Goal: Task Accomplishment & Management: Manage account settings

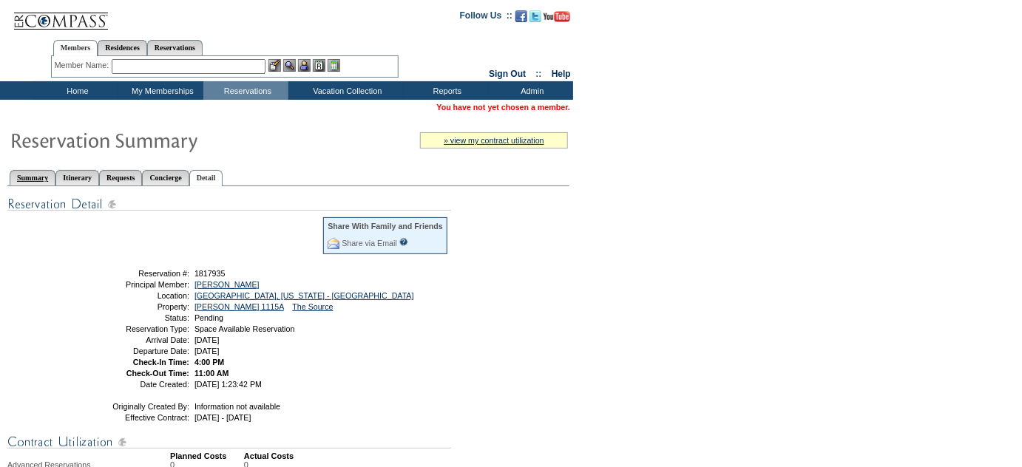
click at [42, 171] on link "Summary" at bounding box center [33, 178] width 46 height 16
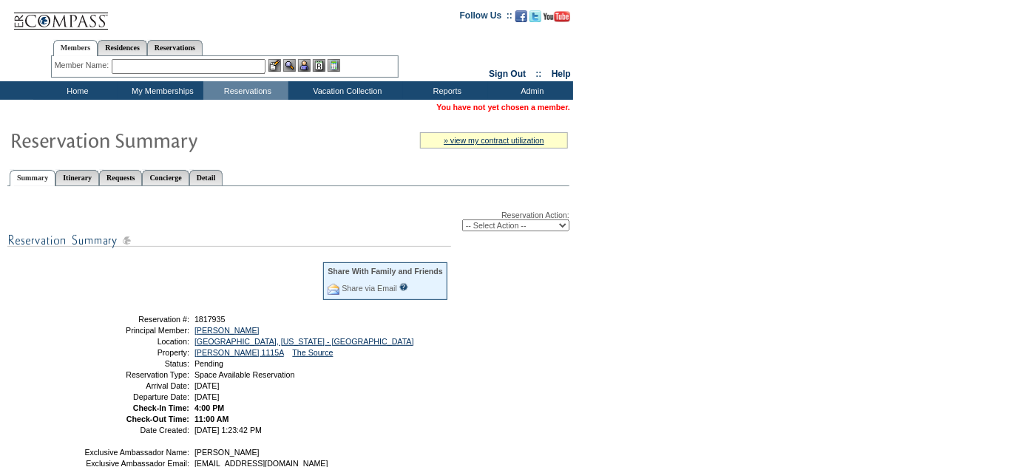
click at [527, 226] on select "-- Select Action -- Modify Reservation Dates Modify Reservation Cost Modify Occ…" at bounding box center [515, 226] width 107 height 12
select select "ConfirmRes"
click at [462, 220] on select "-- Select Action -- Modify Reservation Dates Modify Reservation Cost Modify Occ…" at bounding box center [515, 226] width 107 height 12
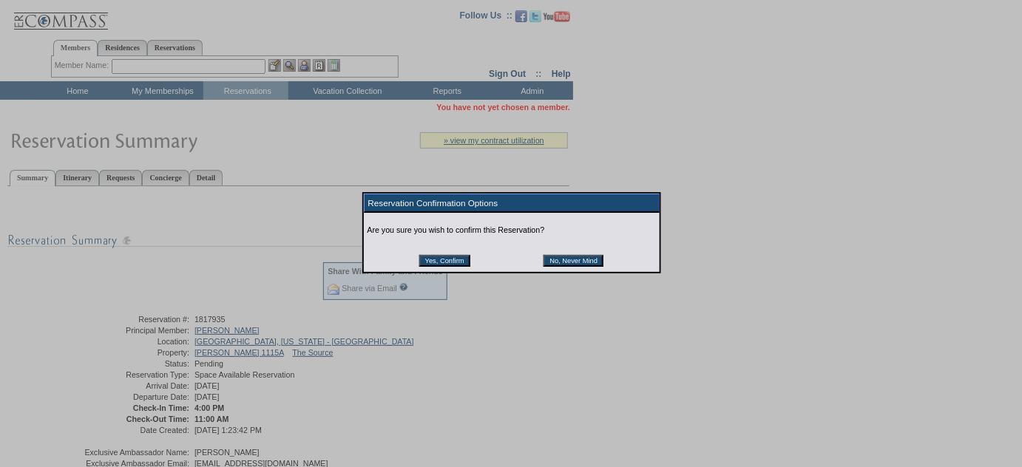
click at [453, 260] on input "Yes, Confirm" at bounding box center [444, 261] width 51 height 12
